Goal: Information Seeking & Learning: Learn about a topic

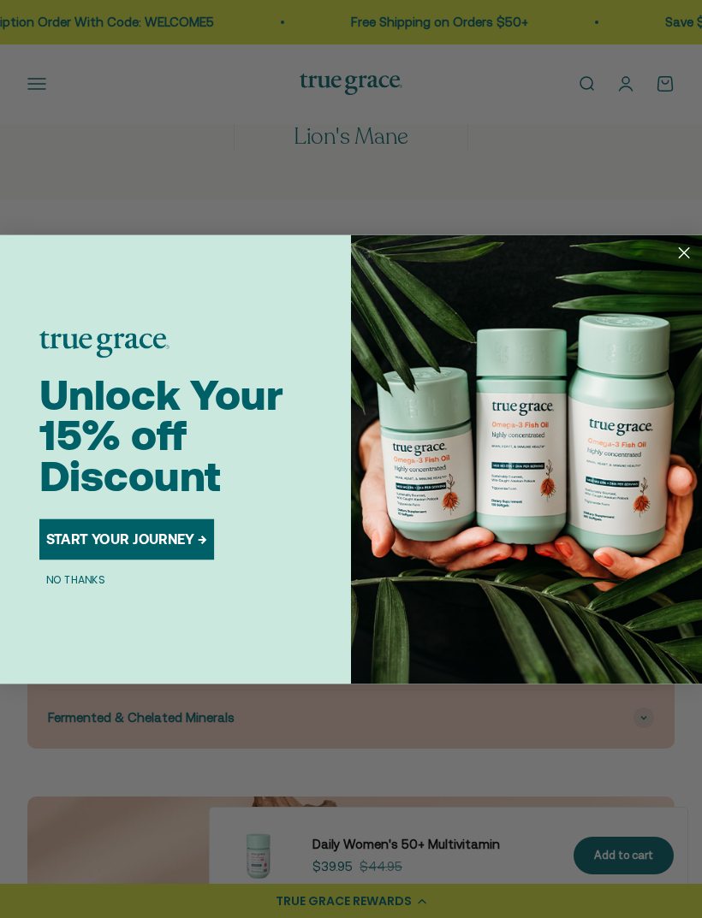
scroll to position [2281, 0]
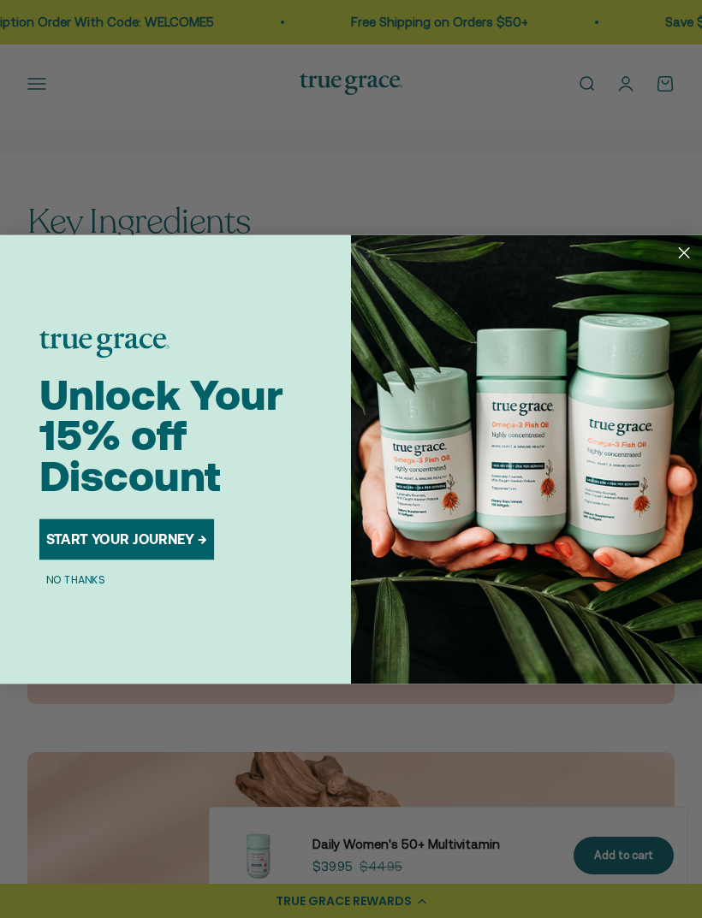
click at [675, 264] on circle "Close dialog" at bounding box center [683, 251] width 23 height 23
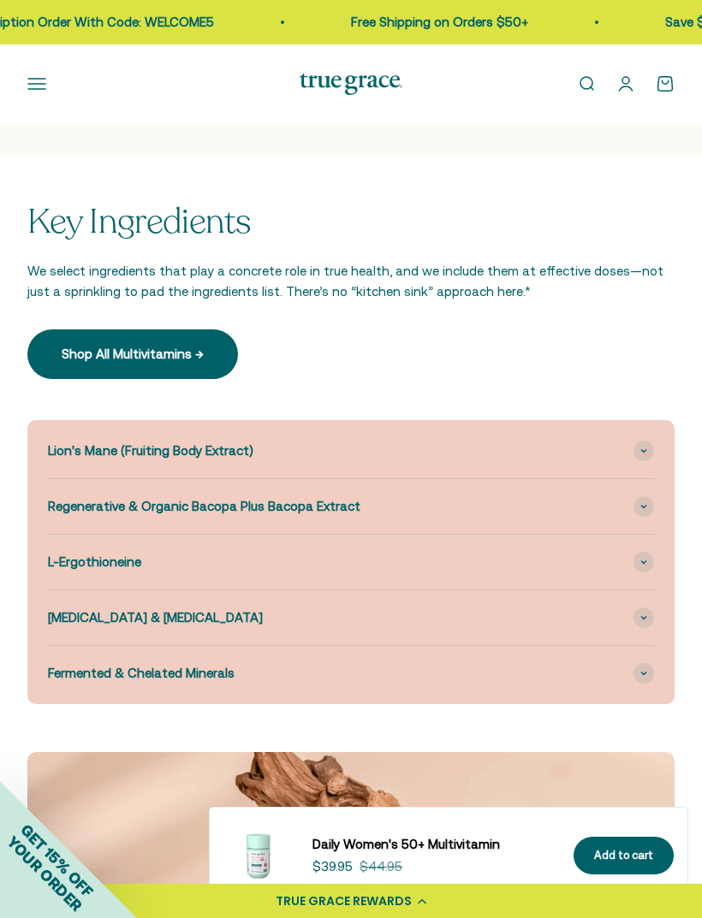
click at [50, 444] on span "Lion's Mane (Fruiting Body Extract)" at bounding box center [150, 451] width 205 height 21
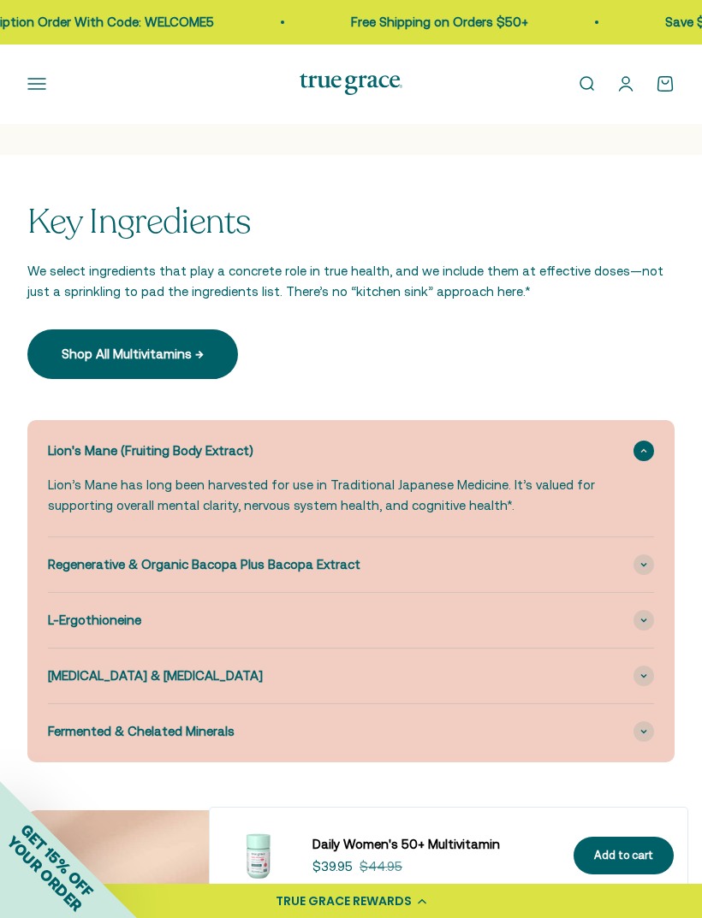
click at [56, 555] on span "Regenerative & Organic Bacopa Plus Bacopa Extract" at bounding box center [204, 565] width 312 height 21
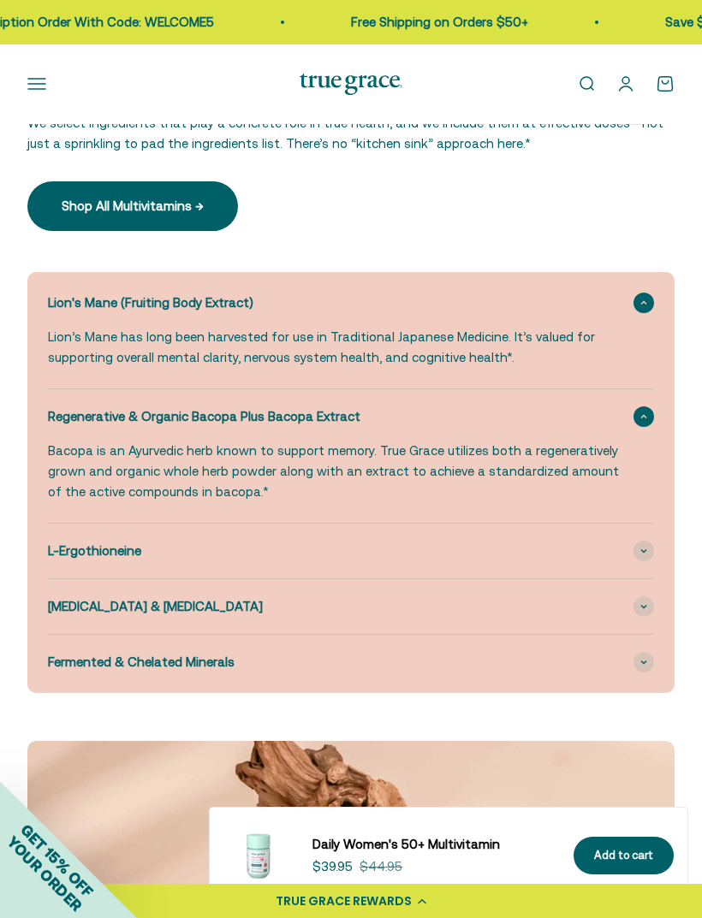
scroll to position [2444, 0]
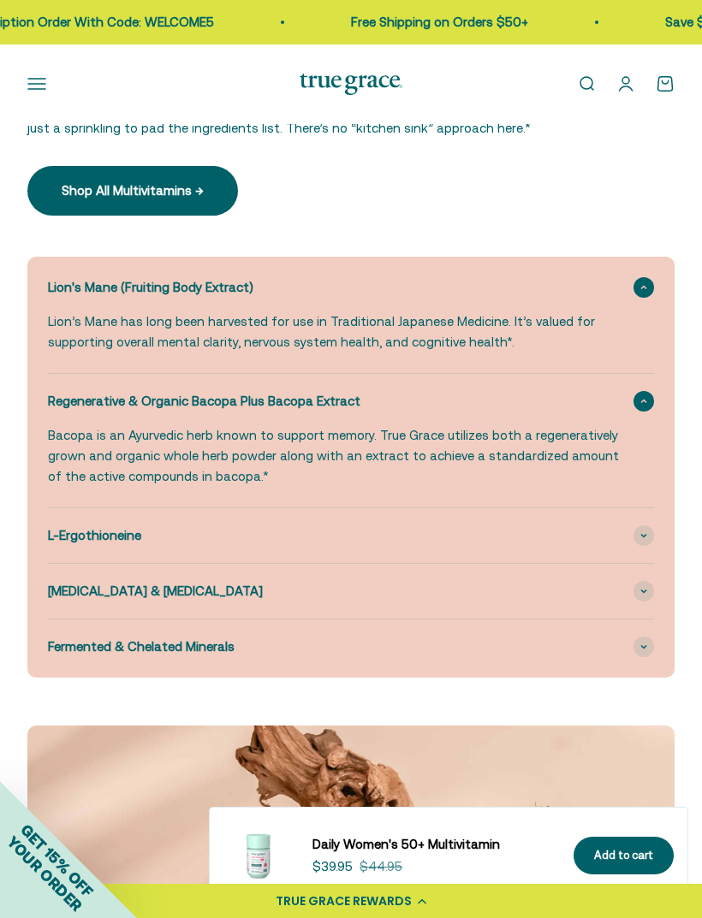
click at [68, 531] on span "L-Ergothioneine" at bounding box center [94, 535] width 93 height 21
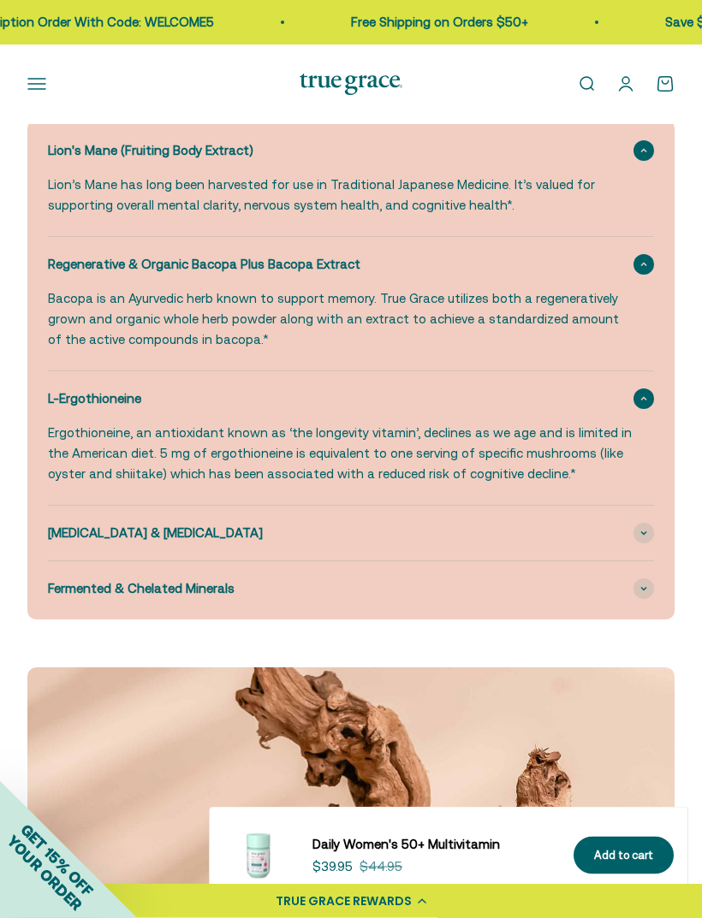
scroll to position [2582, 0]
click at [39, 531] on div "Lion's Mane (Fruiting Body Extract) Lion’s Mane has long been harvested for use…" at bounding box center [350, 369] width 647 height 500
click at [68, 578] on span "Fermented & Chelated Minerals" at bounding box center [141, 588] width 187 height 21
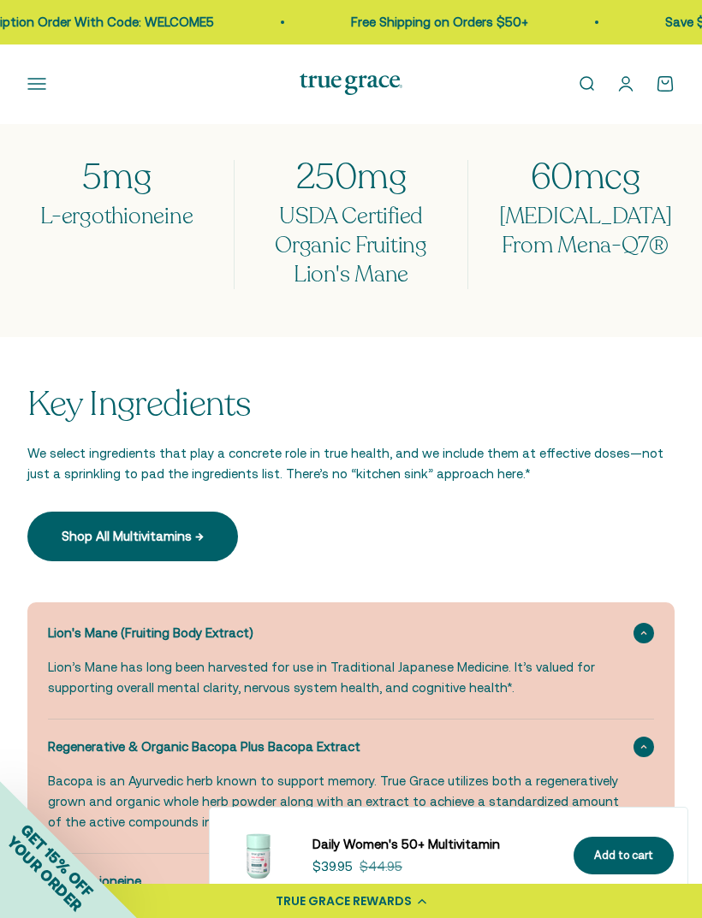
scroll to position [2045, 0]
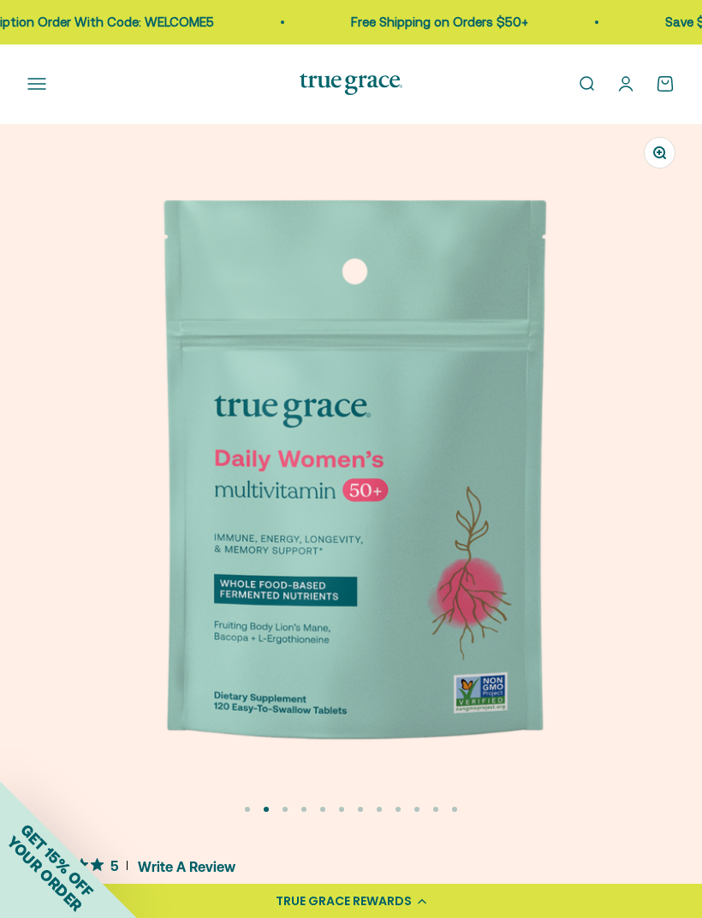
scroll to position [0, 703]
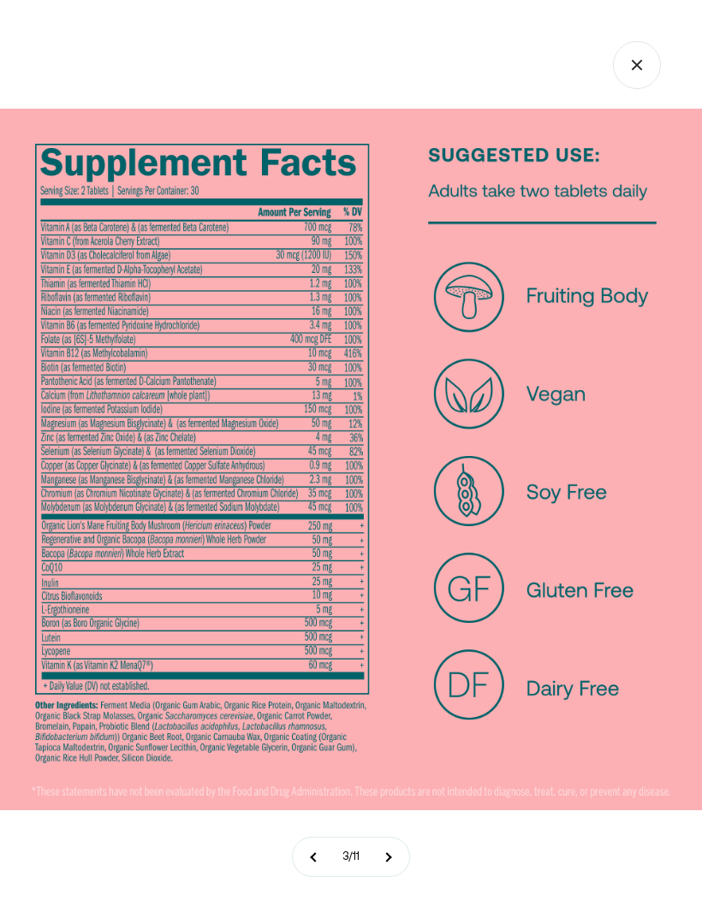
click at [637, 66] on icon "Close gallery" at bounding box center [636, 64] width 9 height 9
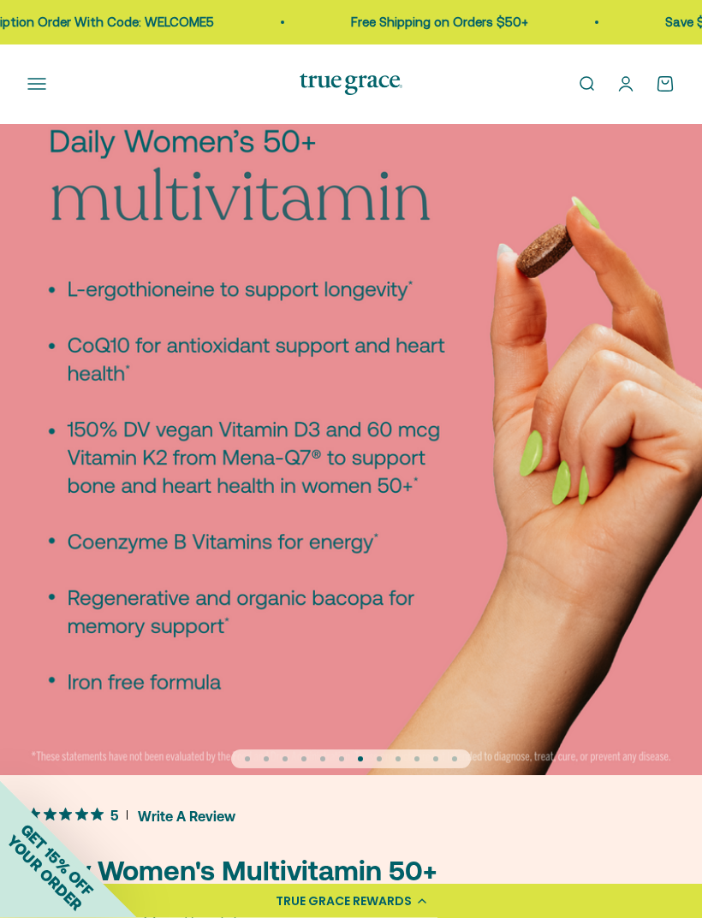
scroll to position [0, 0]
